Goal: Transaction & Acquisition: Register for event/course

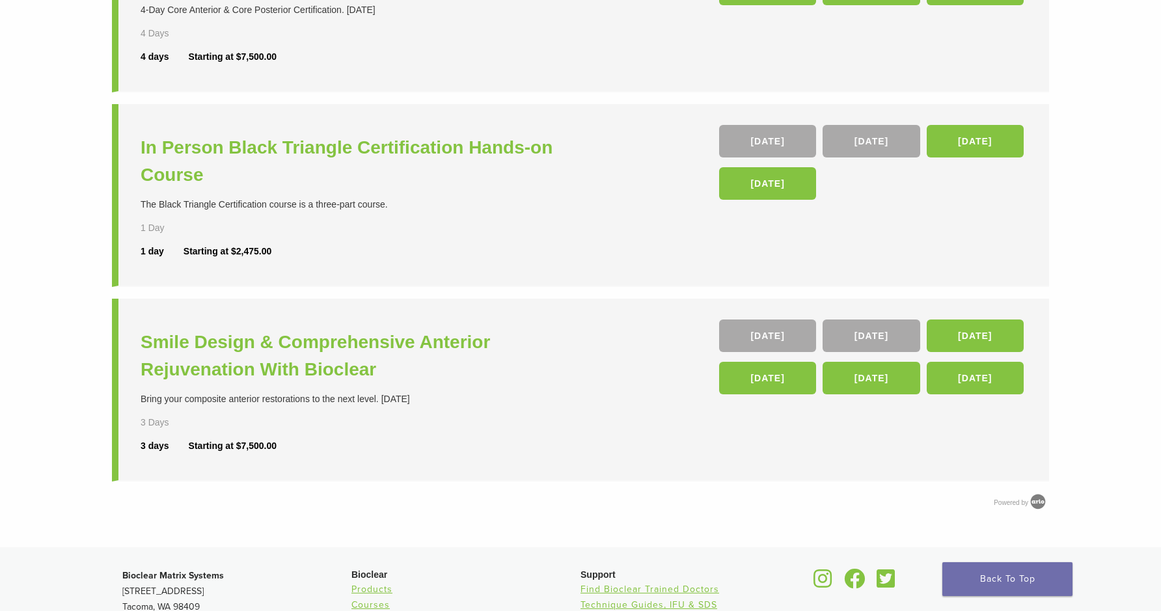
scroll to position [429, 0]
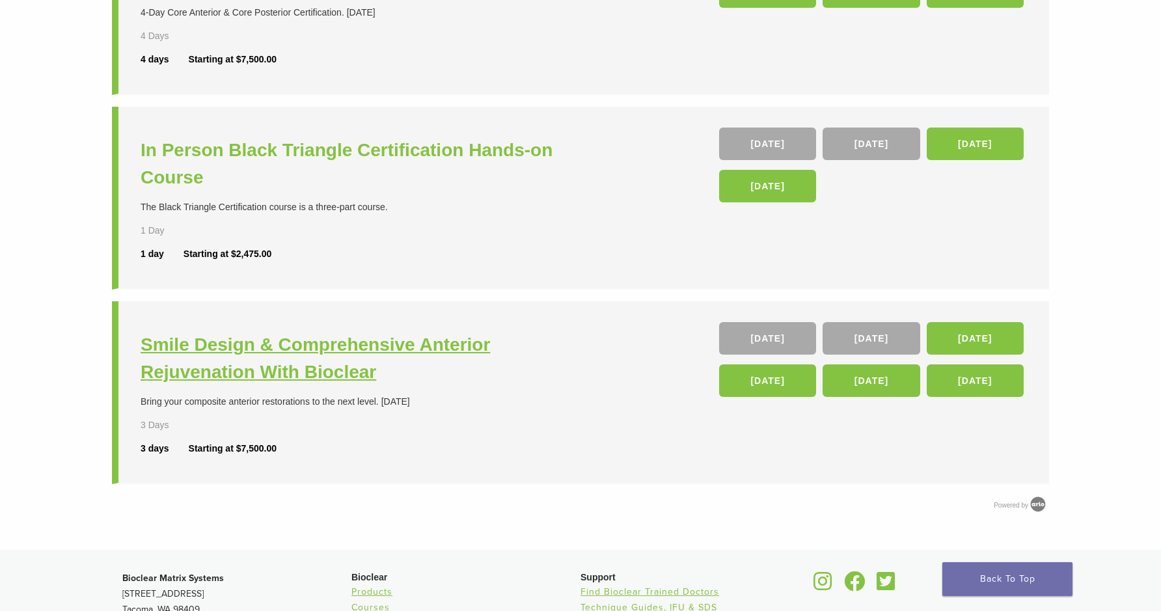
click at [339, 344] on h3 "Smile Design & Comprehensive Anterior Rejuvenation With Bioclear" at bounding box center [362, 358] width 443 height 55
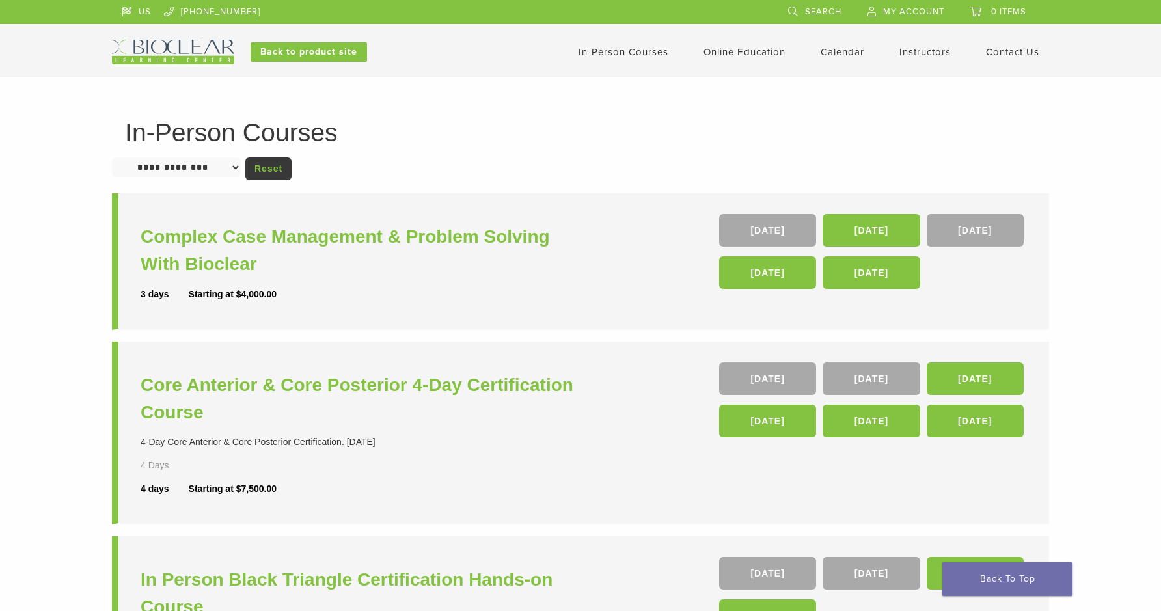
scroll to position [429, 0]
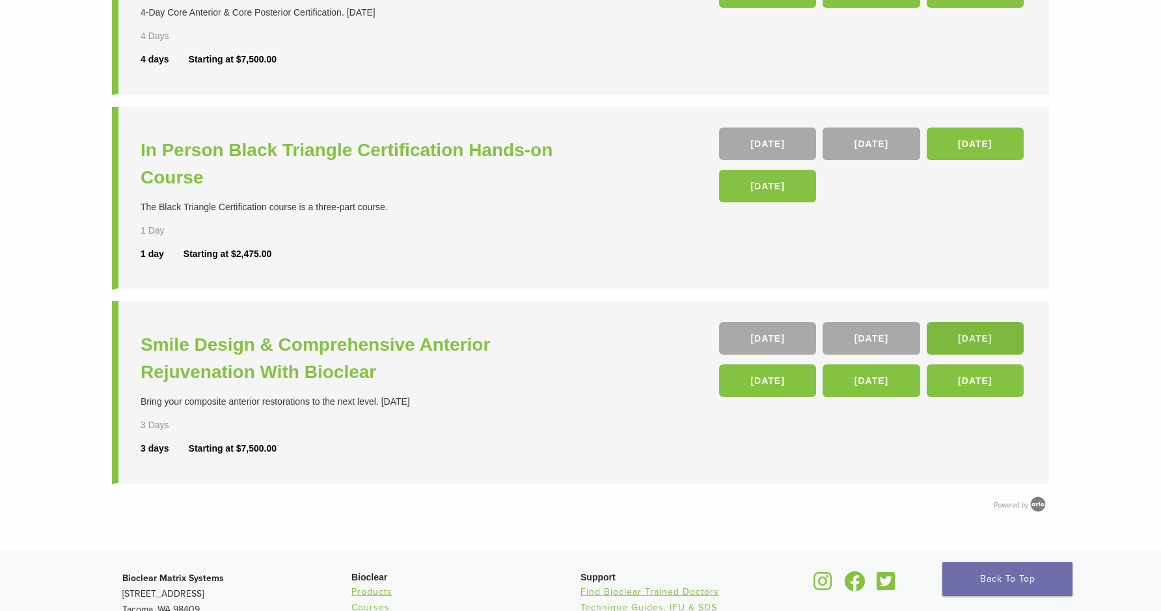
click at [969, 337] on link "19 Mar 26" at bounding box center [974, 338] width 97 height 33
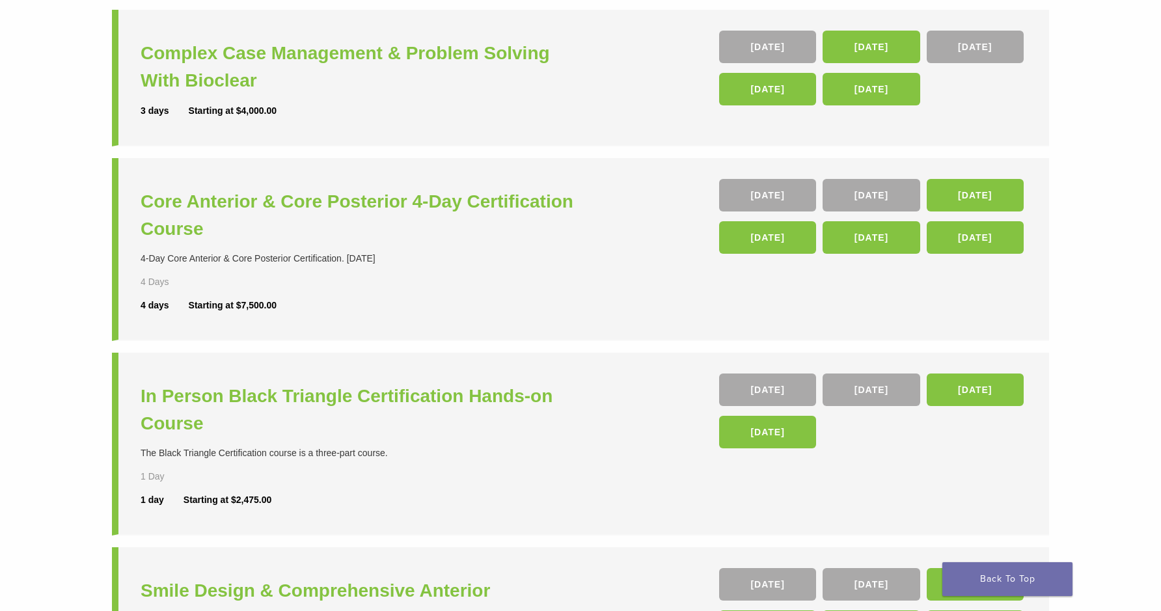
scroll to position [183, 0]
click at [447, 206] on h3 "Core Anterior & Core Posterior 4-Day Certification Course" at bounding box center [362, 216] width 443 height 55
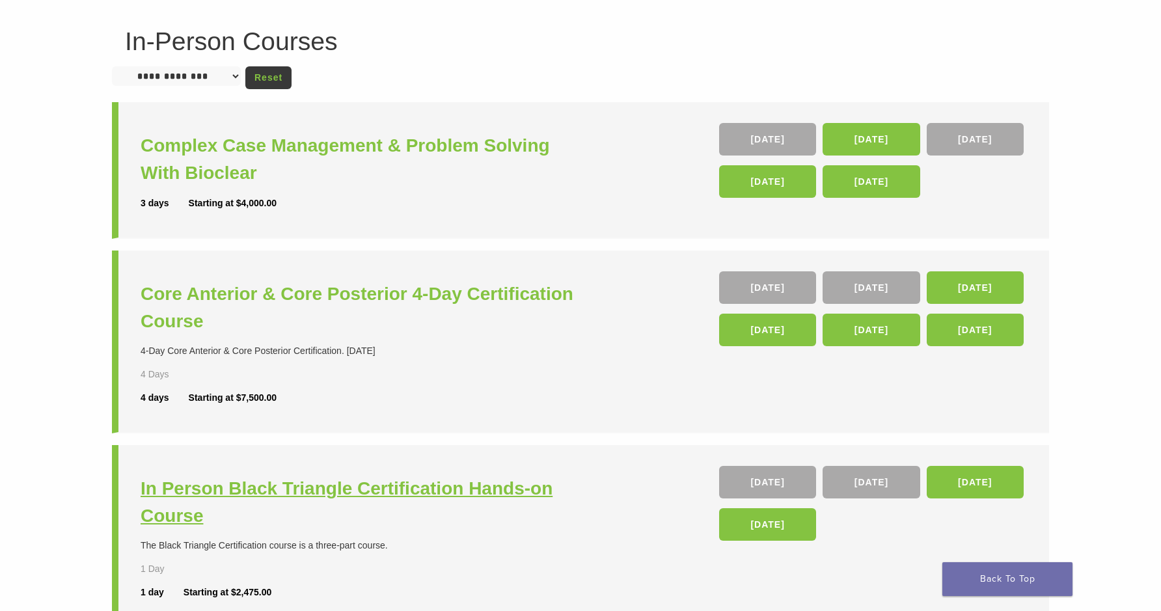
scroll to position [89, 0]
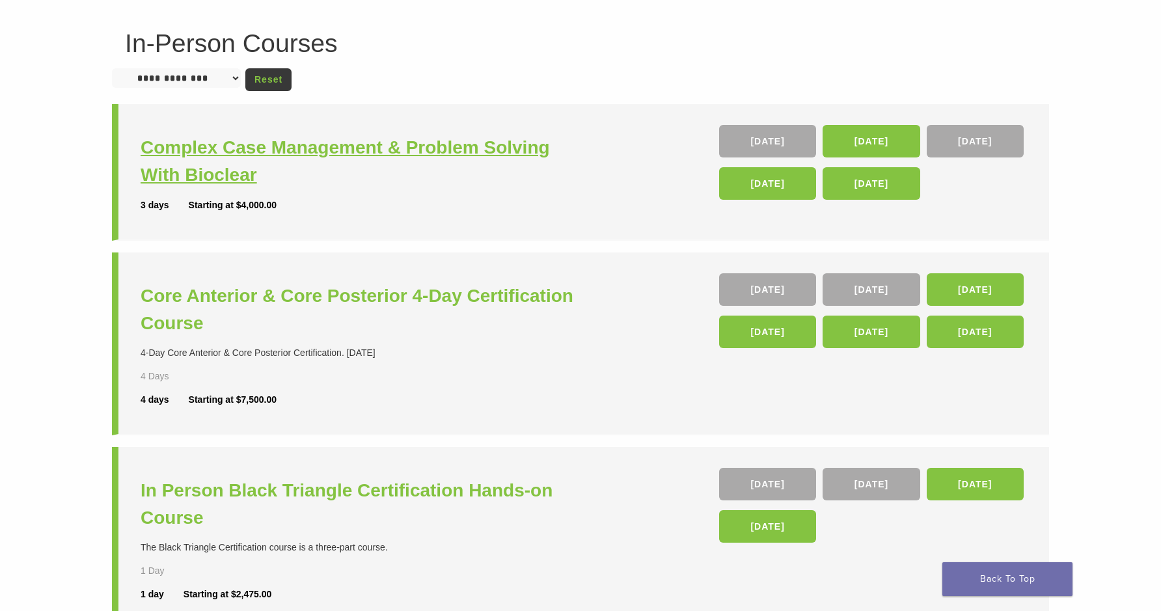
click at [364, 149] on h3 "Complex Case Management & Problem Solving With Bioclear" at bounding box center [362, 161] width 443 height 55
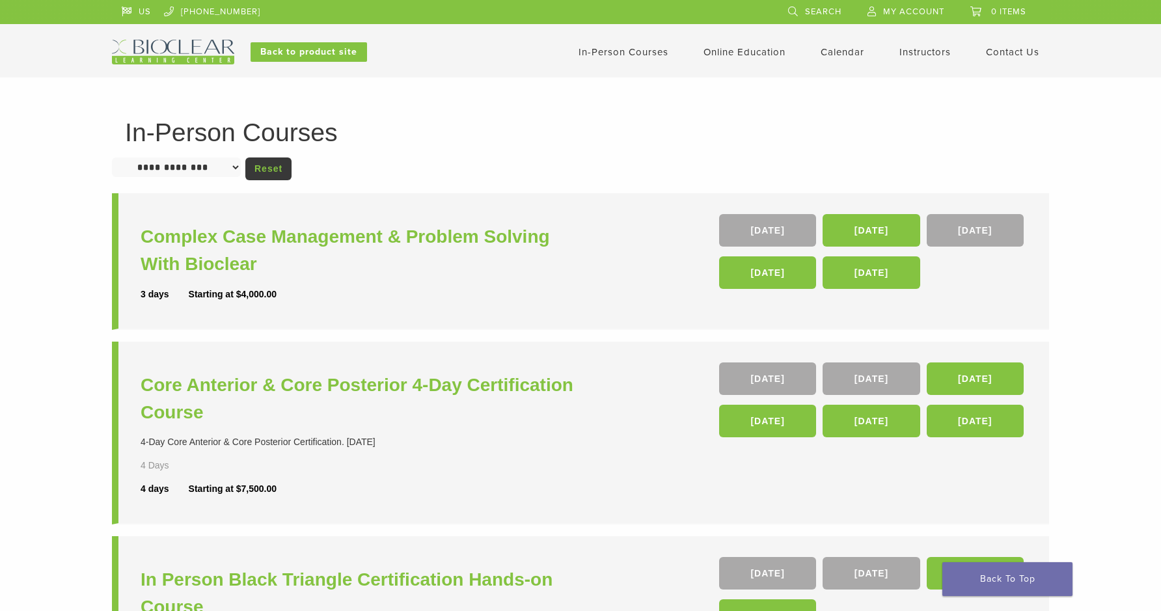
scroll to position [0, 0]
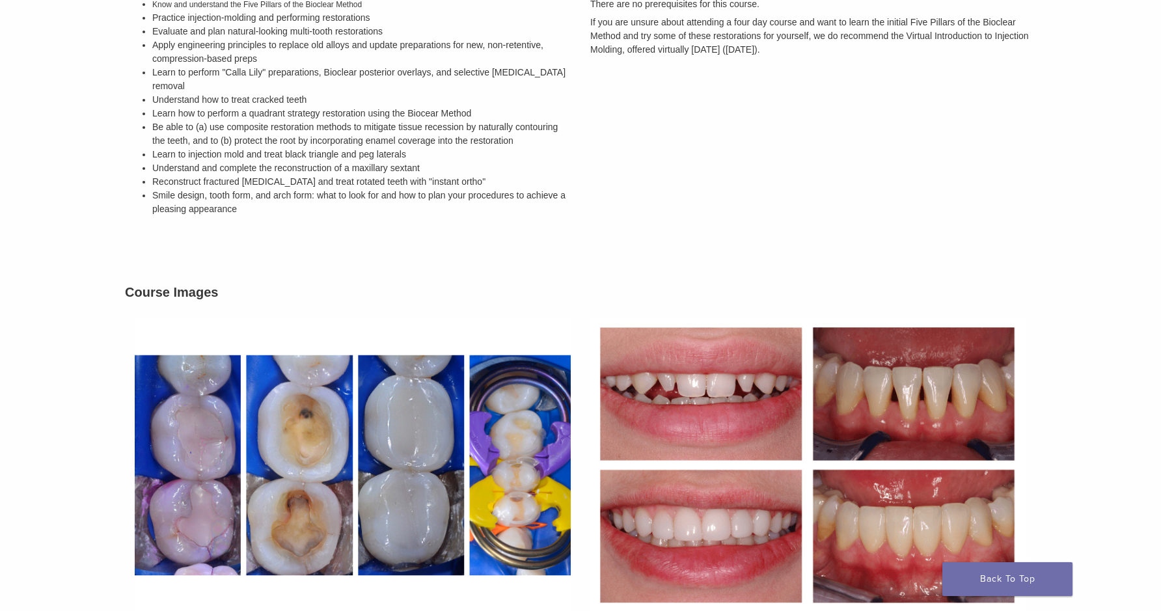
scroll to position [481, 0]
